Goal: Find specific page/section: Find specific page/section

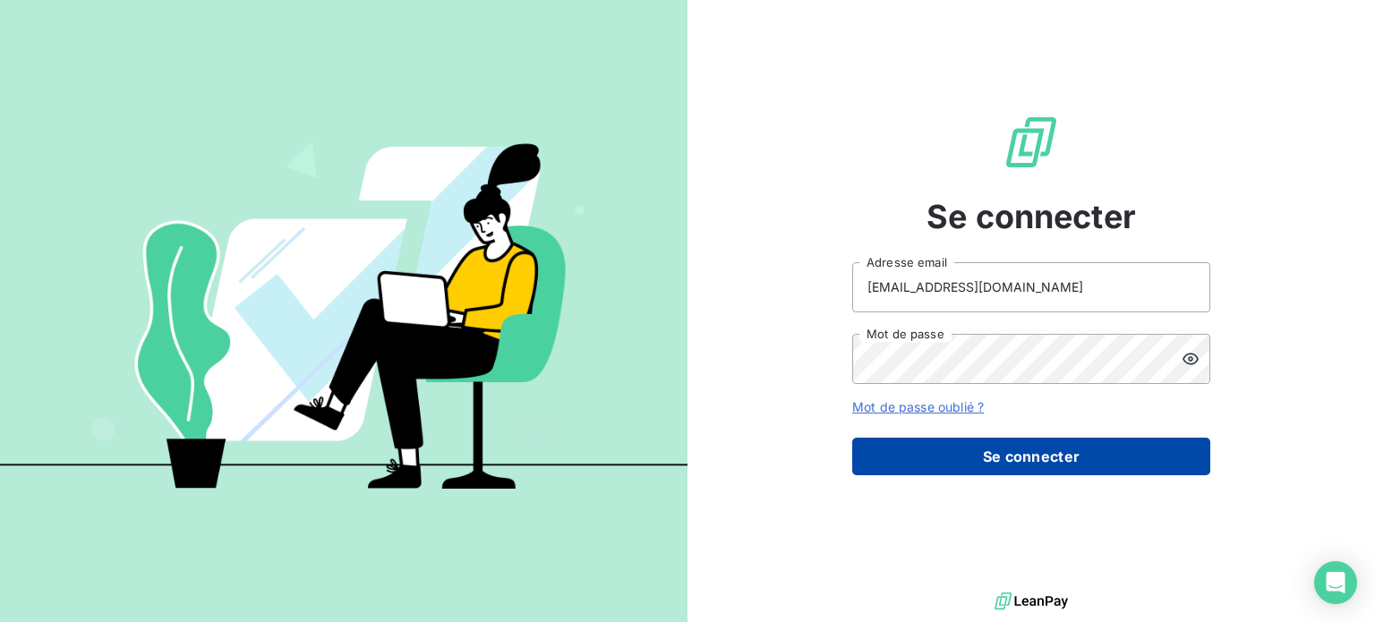
click at [994, 449] on button "Se connecter" at bounding box center [1031, 457] width 358 height 38
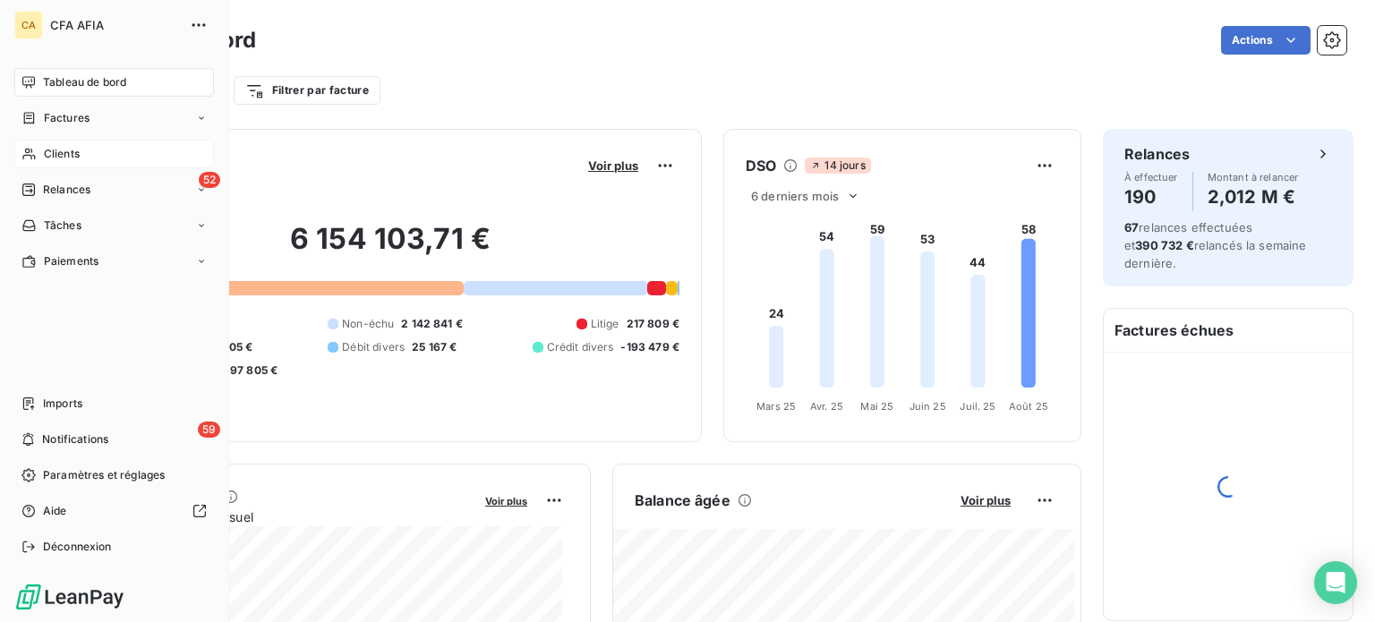
click at [54, 150] on span "Clients" at bounding box center [62, 154] width 36 height 16
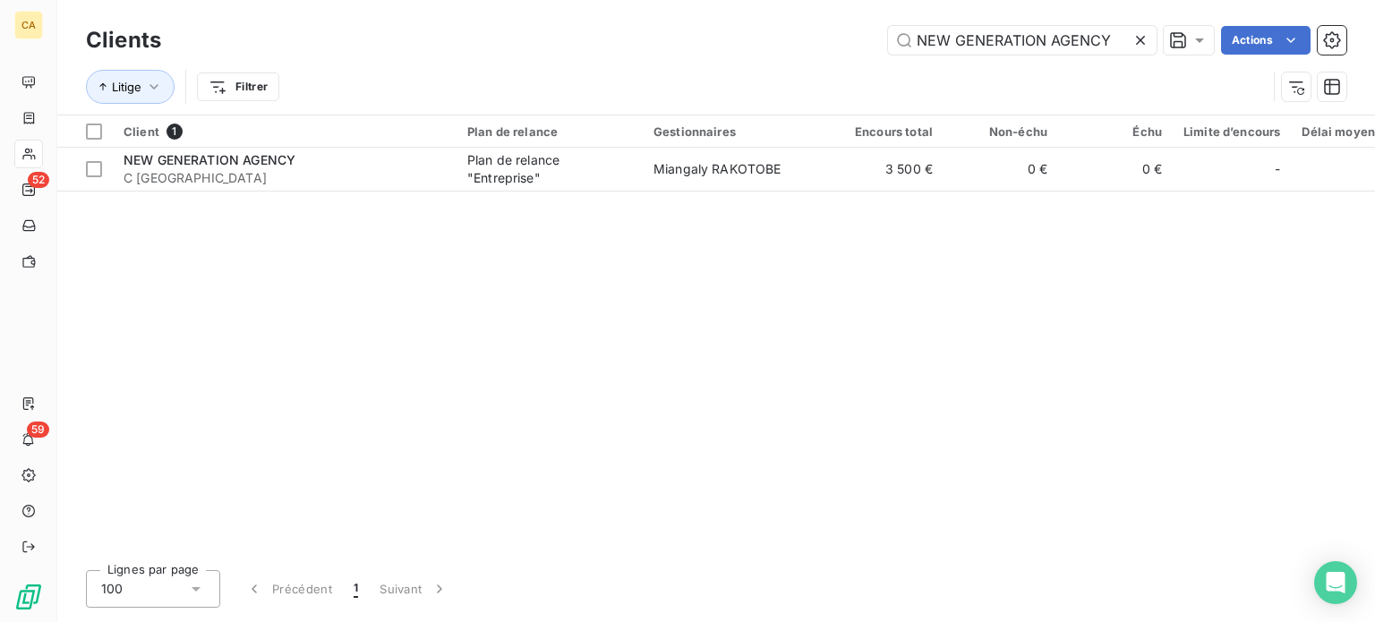
type input "NEW GENERATION AGENCY"
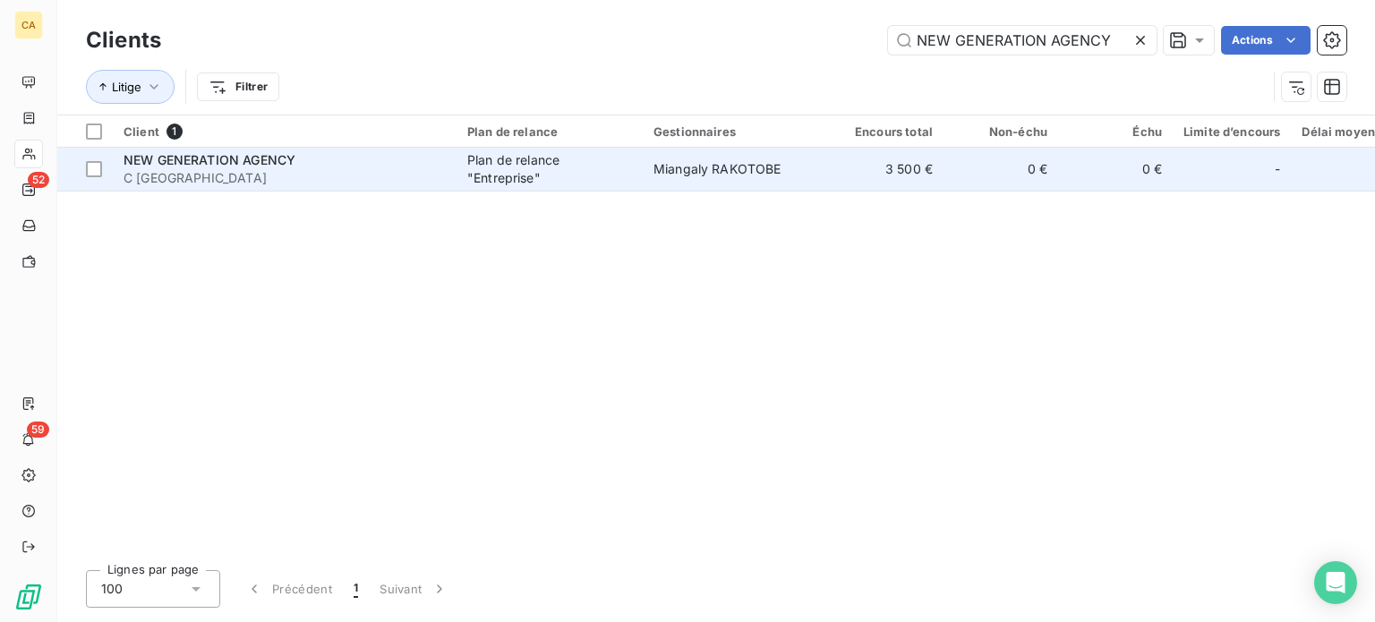
click at [692, 176] on td "Miangaly RAKOTOBE" at bounding box center [736, 169] width 186 height 43
